Goal: Task Accomplishment & Management: Complete application form

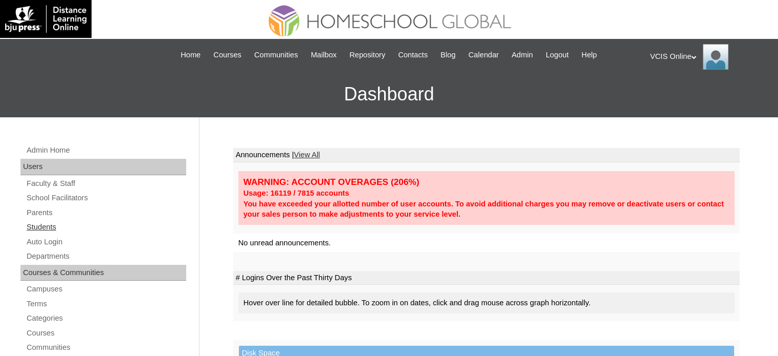
click at [39, 223] on link "Students" at bounding box center [106, 227] width 161 height 13
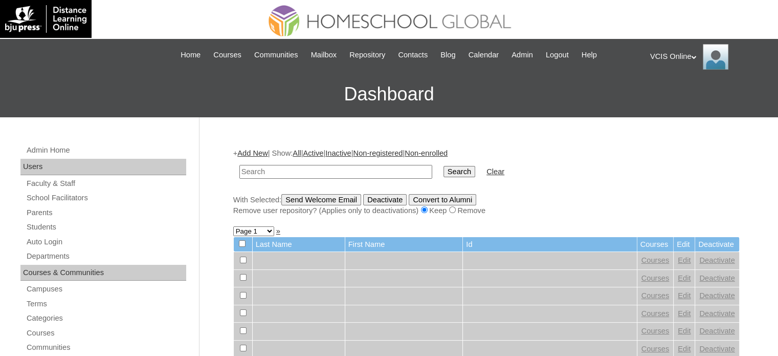
click at [304, 171] on input "text" at bounding box center [336, 172] width 193 height 14
type input "VCIS027-10C-SA2025"
click at [444, 166] on input "Search" at bounding box center [460, 171] width 32 height 11
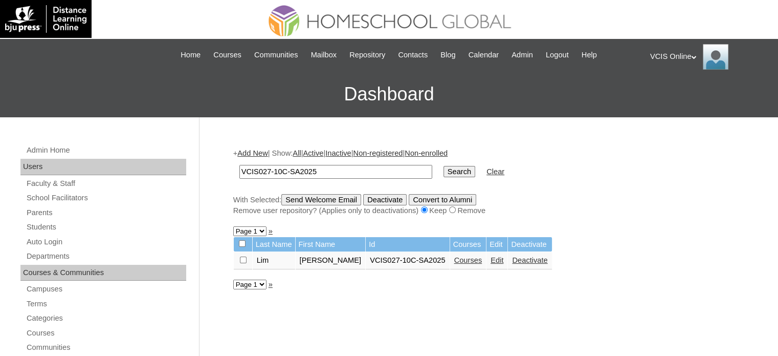
click at [454, 262] on link "Courses" at bounding box center [468, 260] width 28 height 8
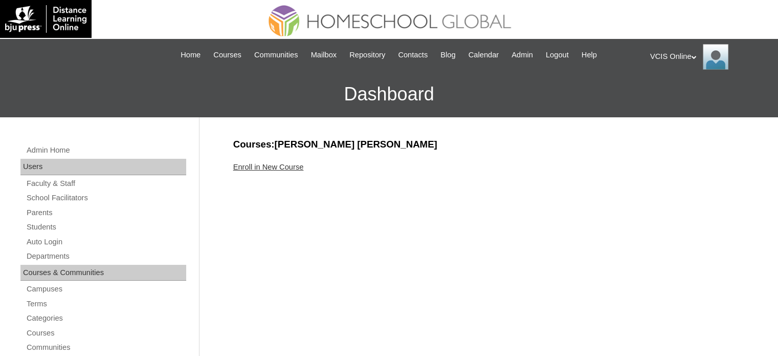
click at [259, 165] on link "Enroll in New Course" at bounding box center [268, 167] width 71 height 8
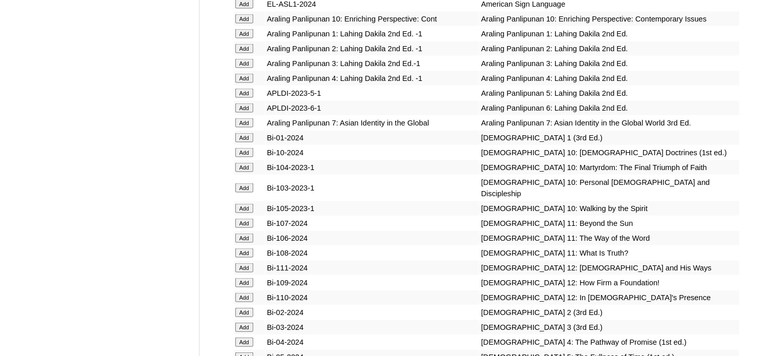
scroll to position [2129, 0]
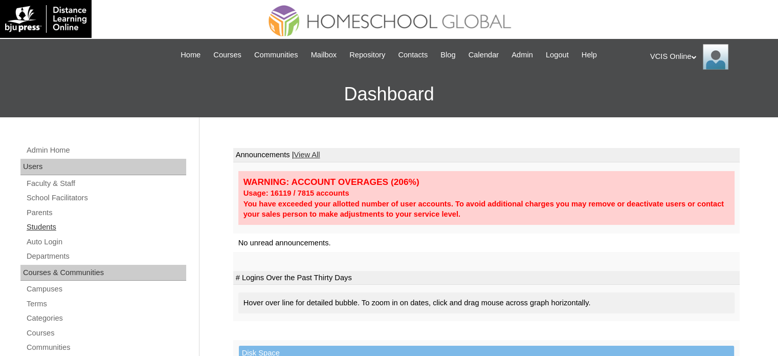
click at [43, 230] on link "Students" at bounding box center [106, 227] width 161 height 13
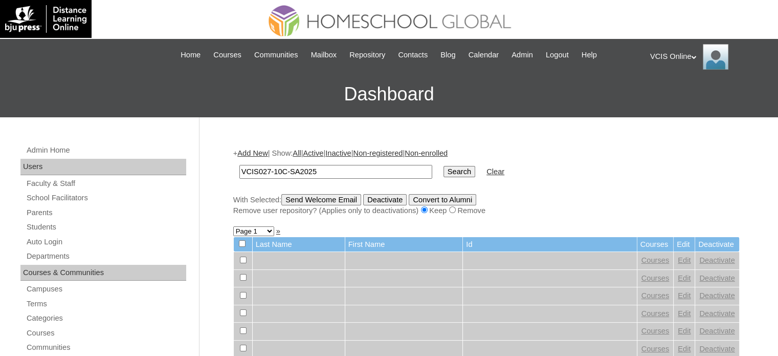
type input "VCIS027-10C-SA2025"
click at [444, 166] on input "Search" at bounding box center [460, 171] width 32 height 11
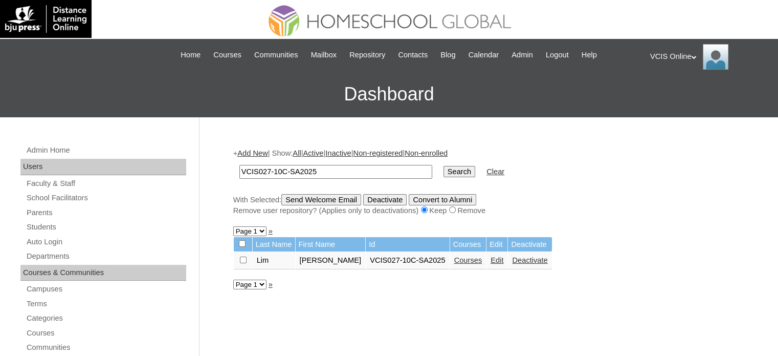
click at [454, 257] on link "Courses" at bounding box center [468, 260] width 28 height 8
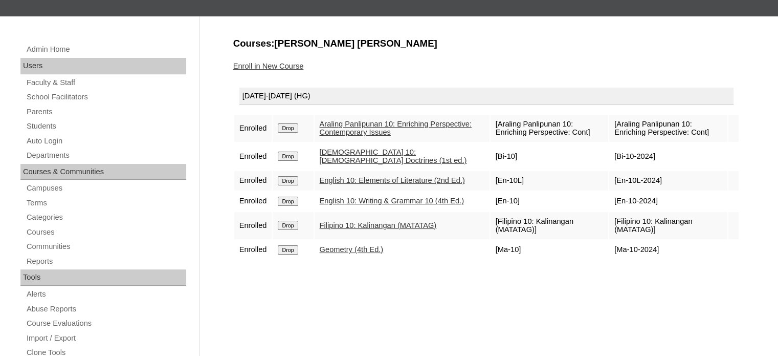
scroll to position [123, 0]
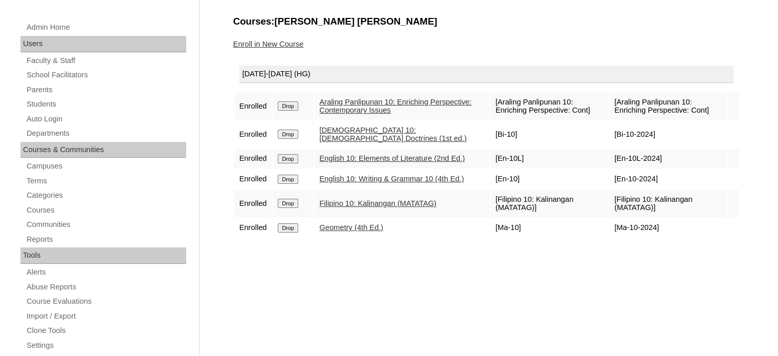
click at [268, 44] on link "Enroll in New Course" at bounding box center [268, 44] width 71 height 8
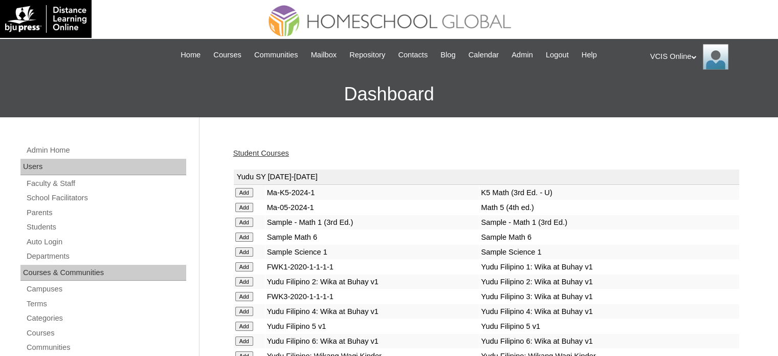
click at [539, 111] on h3 "Dashboard" at bounding box center [389, 94] width 768 height 46
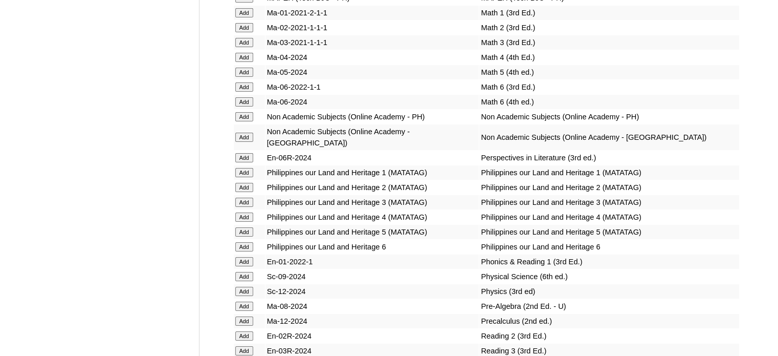
scroll to position [3542, 0]
